Goal: Information Seeking & Learning: Check status

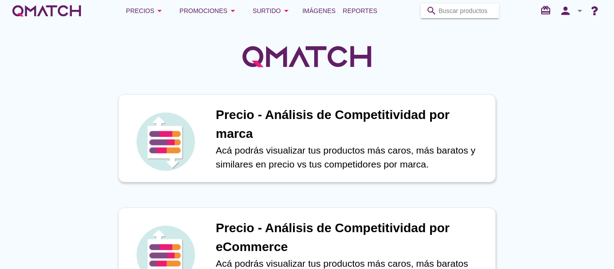
click at [460, 9] on input "Buscar productos" at bounding box center [466, 11] width 55 height 14
paste input "75041670"
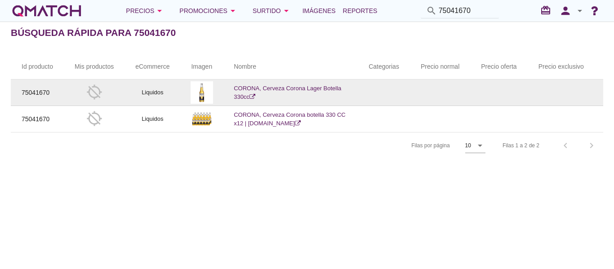
click at [255, 96] on icon at bounding box center [252, 97] width 6 height 6
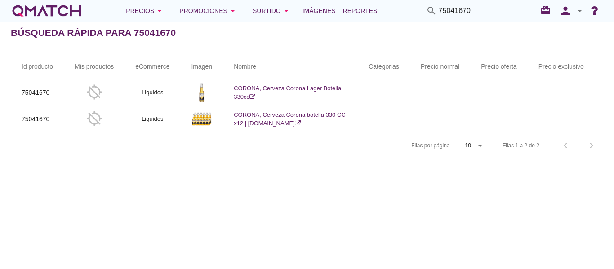
click at [483, 12] on input "75041670" at bounding box center [466, 11] width 55 height 14
drag, startPoint x: 462, startPoint y: 11, endPoint x: 398, endPoint y: 8, distance: 63.9
click at [399, 8] on div "Precios arrow_drop_down Promociones arrow_drop_down Surtido arrow_drop_down Imá…" at bounding box center [307, 11] width 593 height 18
paste input "801620006891"
type input "7801620006891"
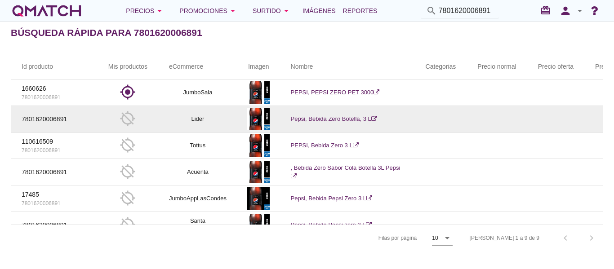
click at [376, 117] on icon at bounding box center [374, 119] width 6 height 6
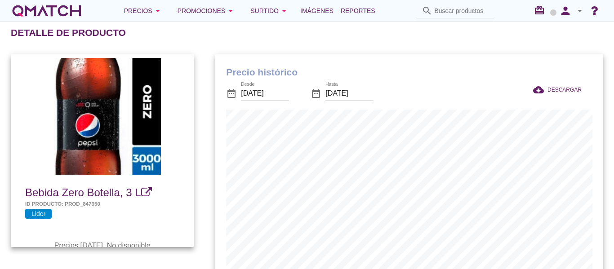
scroll to position [295, 388]
click at [259, 91] on input "2025-07-27" at bounding box center [265, 93] width 48 height 14
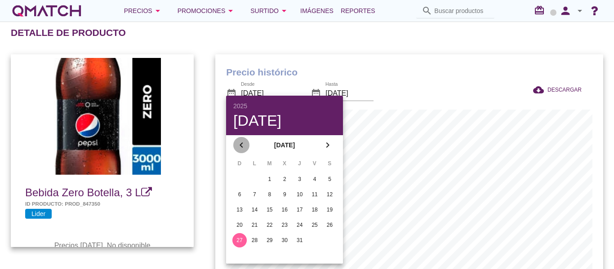
click at [243, 143] on icon "chevron_left" at bounding box center [241, 145] width 11 height 11
click at [242, 143] on icon "chevron_left" at bounding box center [241, 145] width 11 height 11
click at [269, 177] on div "1" at bounding box center [270, 179] width 14 height 8
type input "2025-04-01"
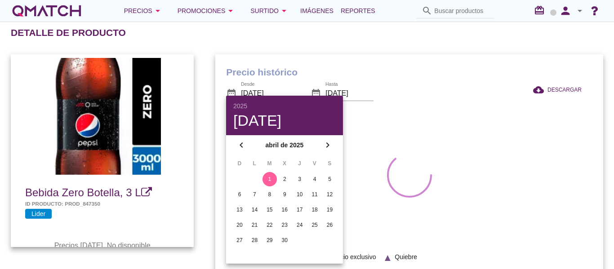
click at [416, 81] on div "date_range Desde 2025-04-01 date_range Hasta 2025-08-27" at bounding box center [337, 94] width 222 height 31
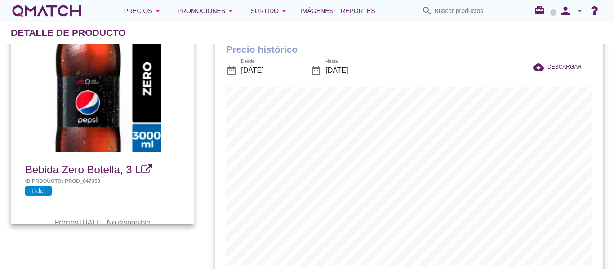
scroll to position [45, 0]
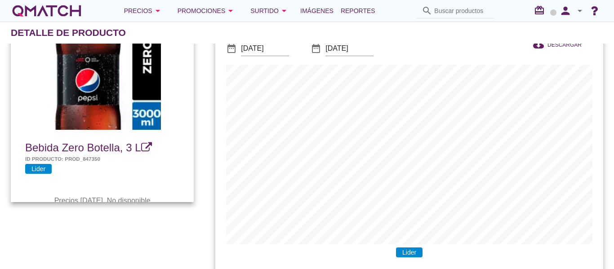
click at [454, 10] on input "Buscar productos" at bounding box center [461, 11] width 55 height 14
type input "cerveza corona 330"
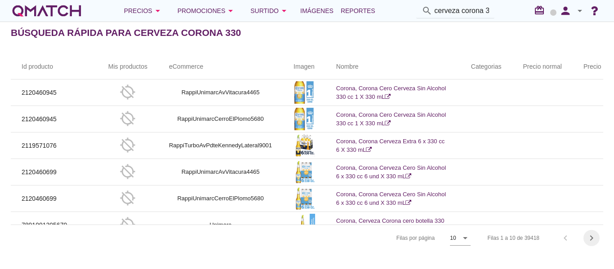
click at [592, 238] on icon "chevron_right" at bounding box center [591, 238] width 11 height 11
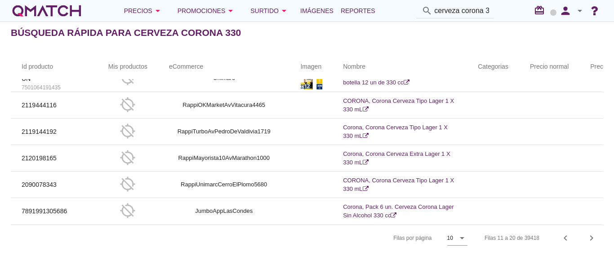
scroll to position [127, 0]
click at [593, 240] on icon "chevron_right" at bounding box center [591, 238] width 11 height 11
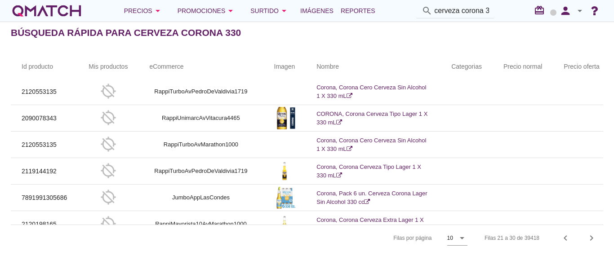
scroll to position [90, 0]
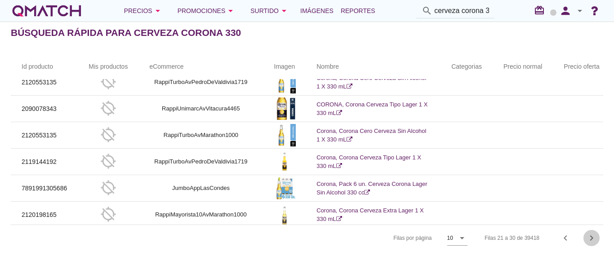
click at [589, 237] on icon "chevron_right" at bounding box center [591, 238] width 11 height 11
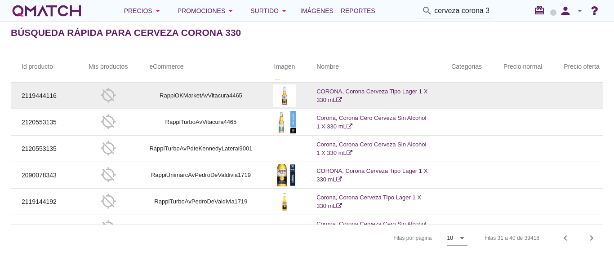
scroll to position [126, 0]
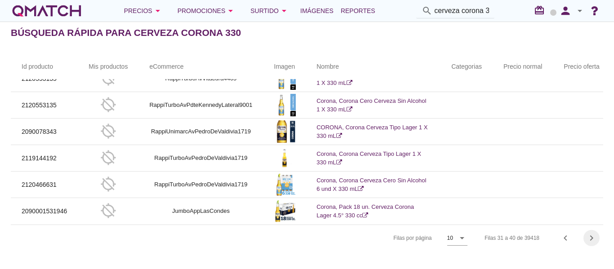
click at [592, 236] on icon "chevron_right" at bounding box center [591, 238] width 11 height 11
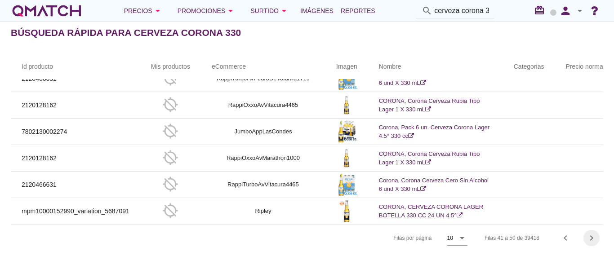
click at [597, 239] on div "chevron_right" at bounding box center [592, 238] width 16 height 11
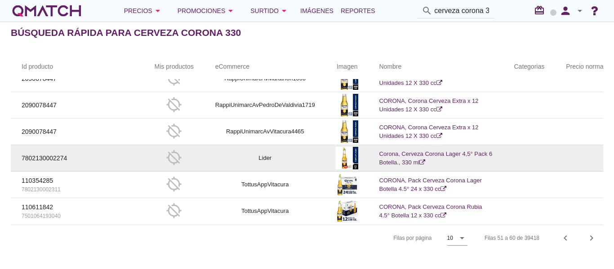
click at [423, 160] on icon at bounding box center [422, 163] width 6 height 6
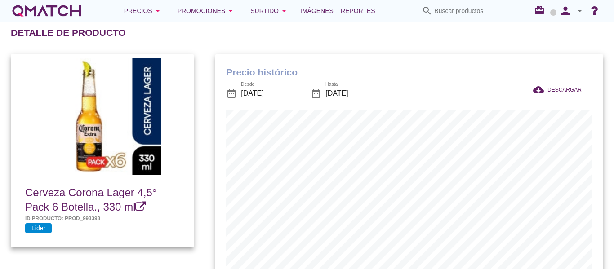
scroll to position [295, 388]
click at [274, 94] on input "2025-07-27" at bounding box center [265, 93] width 48 height 14
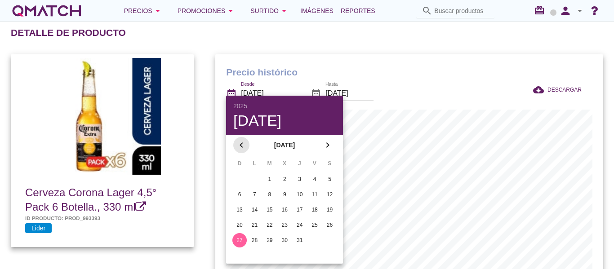
click at [242, 143] on icon "chevron_left" at bounding box center [241, 145] width 11 height 11
click at [328, 178] on div "1" at bounding box center [330, 179] width 14 height 8
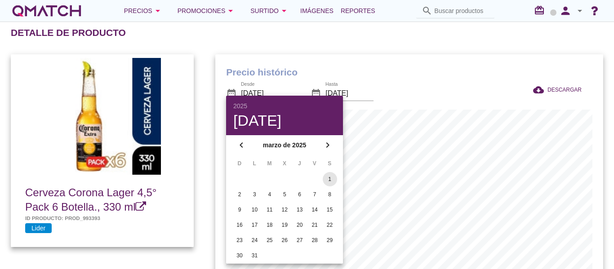
type input "2025-03-01"
click at [442, 47] on div "Precio histórico date_range Desde 2025-03-01 date_range Hasta 2025-08-27 cloud_…" at bounding box center [410, 202] width 410 height 317
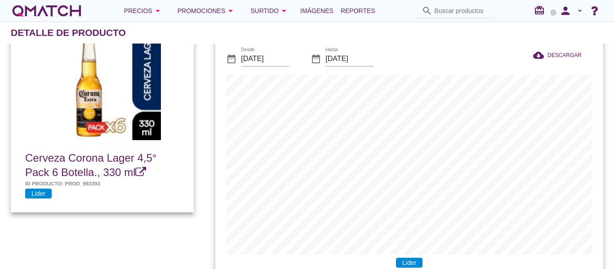
scroll to position [45, 0]
